Goal: Check status: Check status

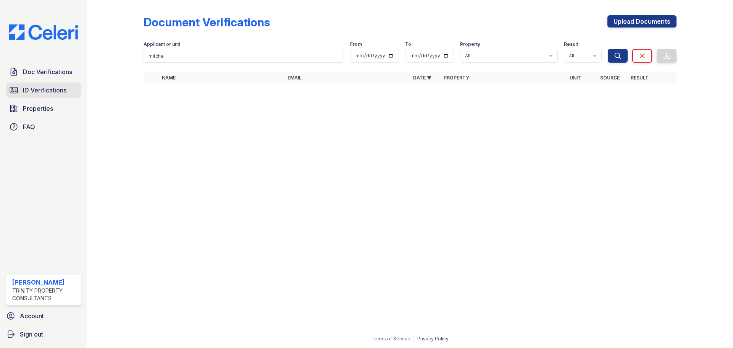
click at [29, 92] on span "ID Verifications" at bounding box center [45, 90] width 44 height 9
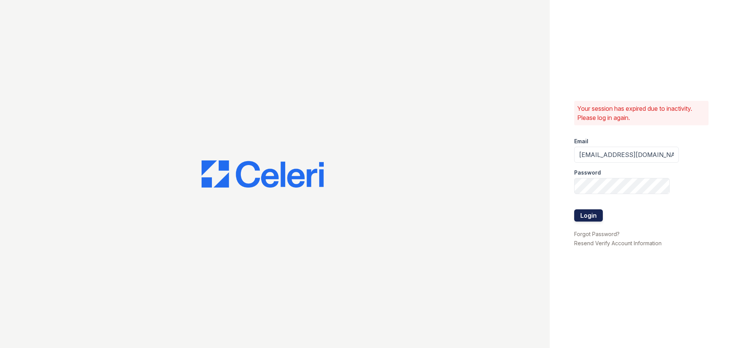
click at [582, 214] on button "Login" at bounding box center [588, 215] width 29 height 12
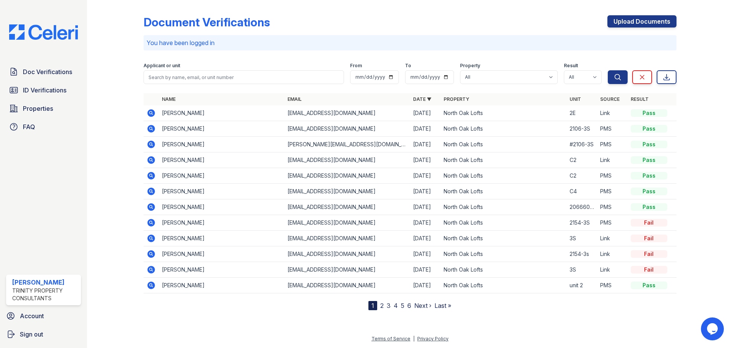
click at [151, 111] on icon at bounding box center [151, 112] width 9 height 9
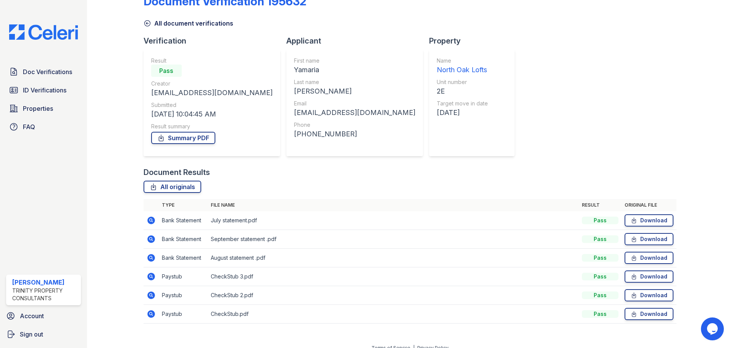
scroll to position [30, 0]
